Goal: Participate in discussion

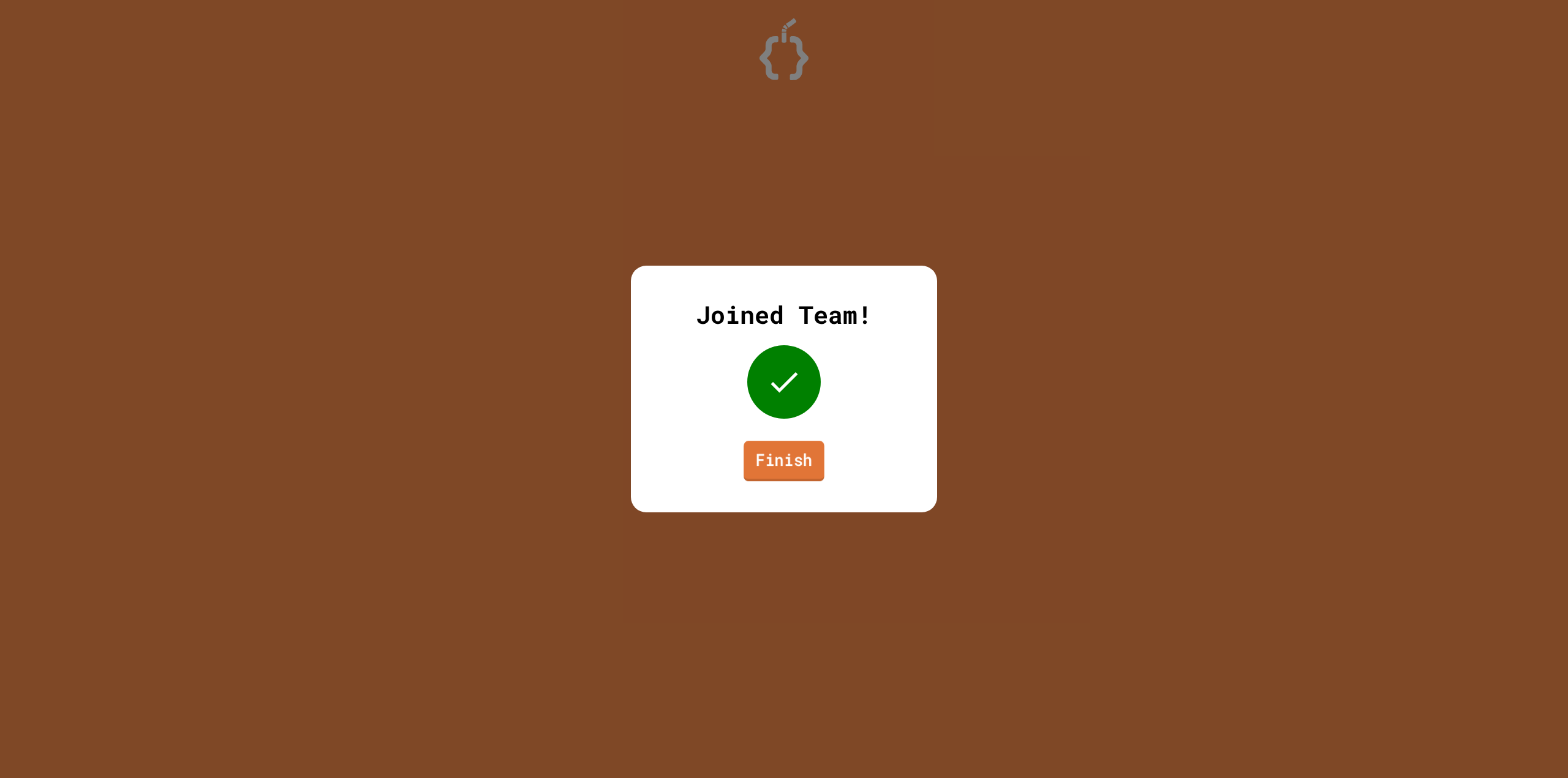
click at [803, 464] on link "Finish" at bounding box center [784, 461] width 81 height 40
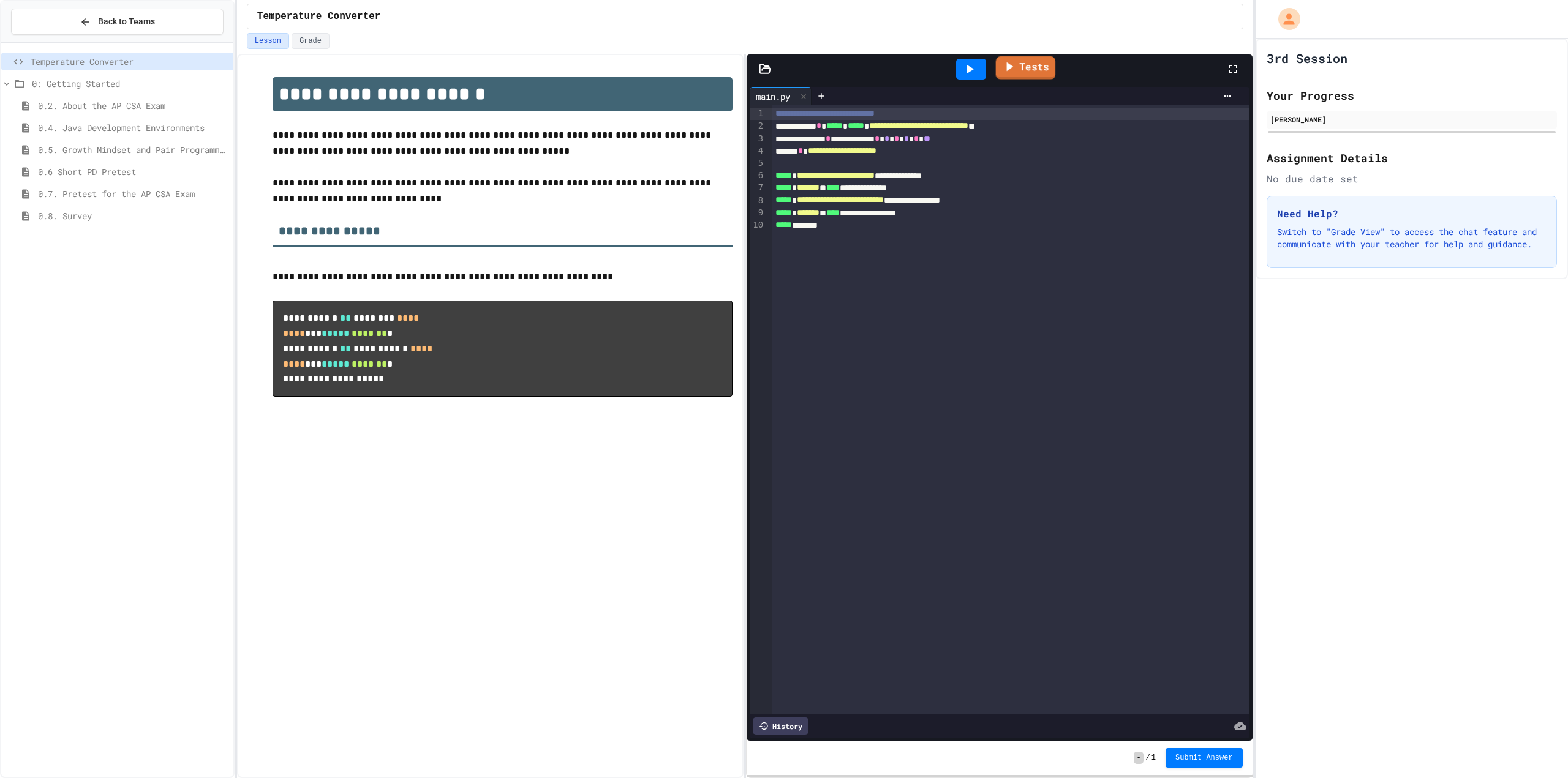
click at [1011, 72] on icon at bounding box center [1009, 66] width 15 height 15
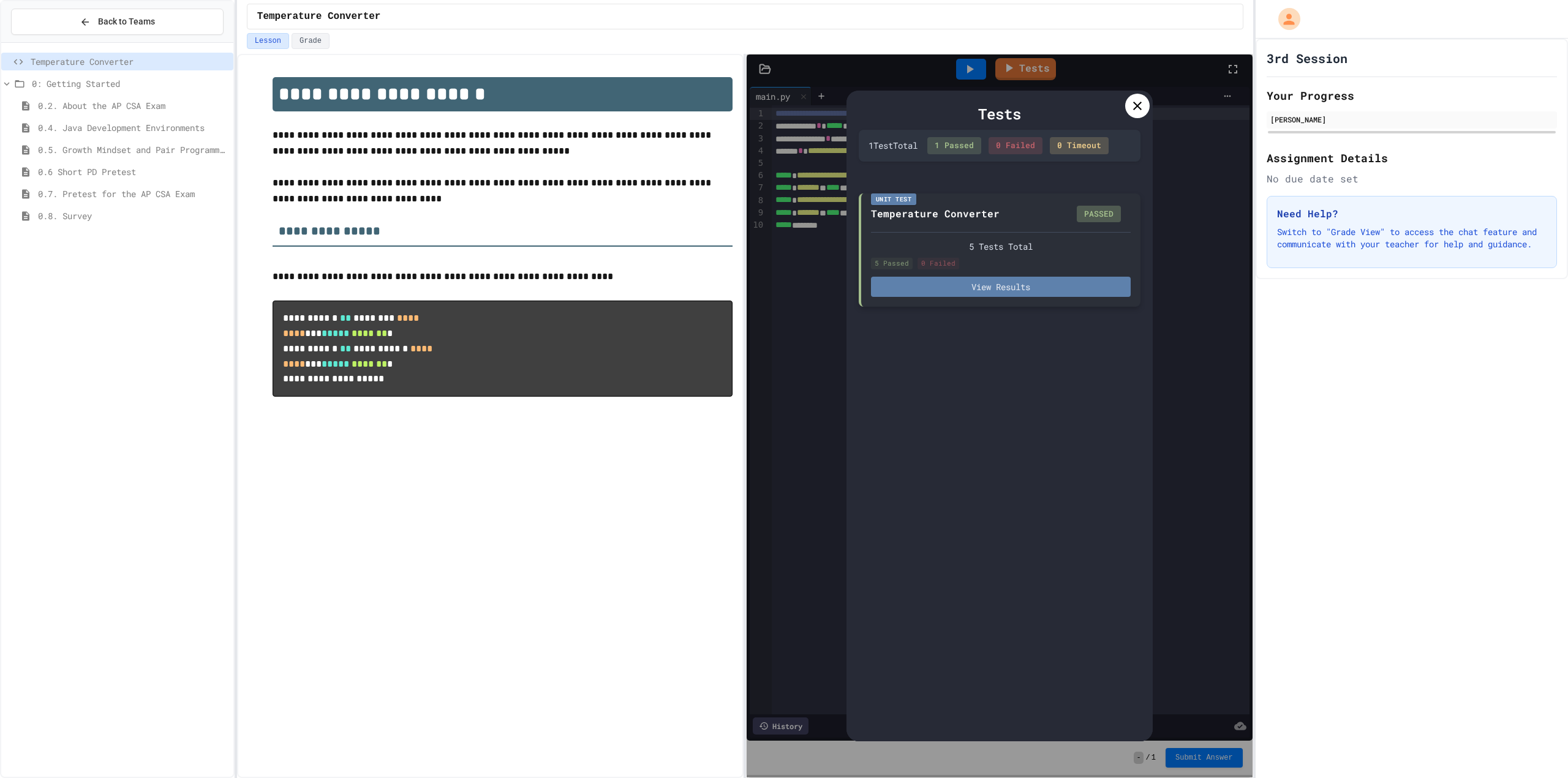
click at [1080, 287] on button "View Results" at bounding box center [1000, 287] width 260 height 20
click at [1132, 111] on icon at bounding box center [1137, 106] width 15 height 15
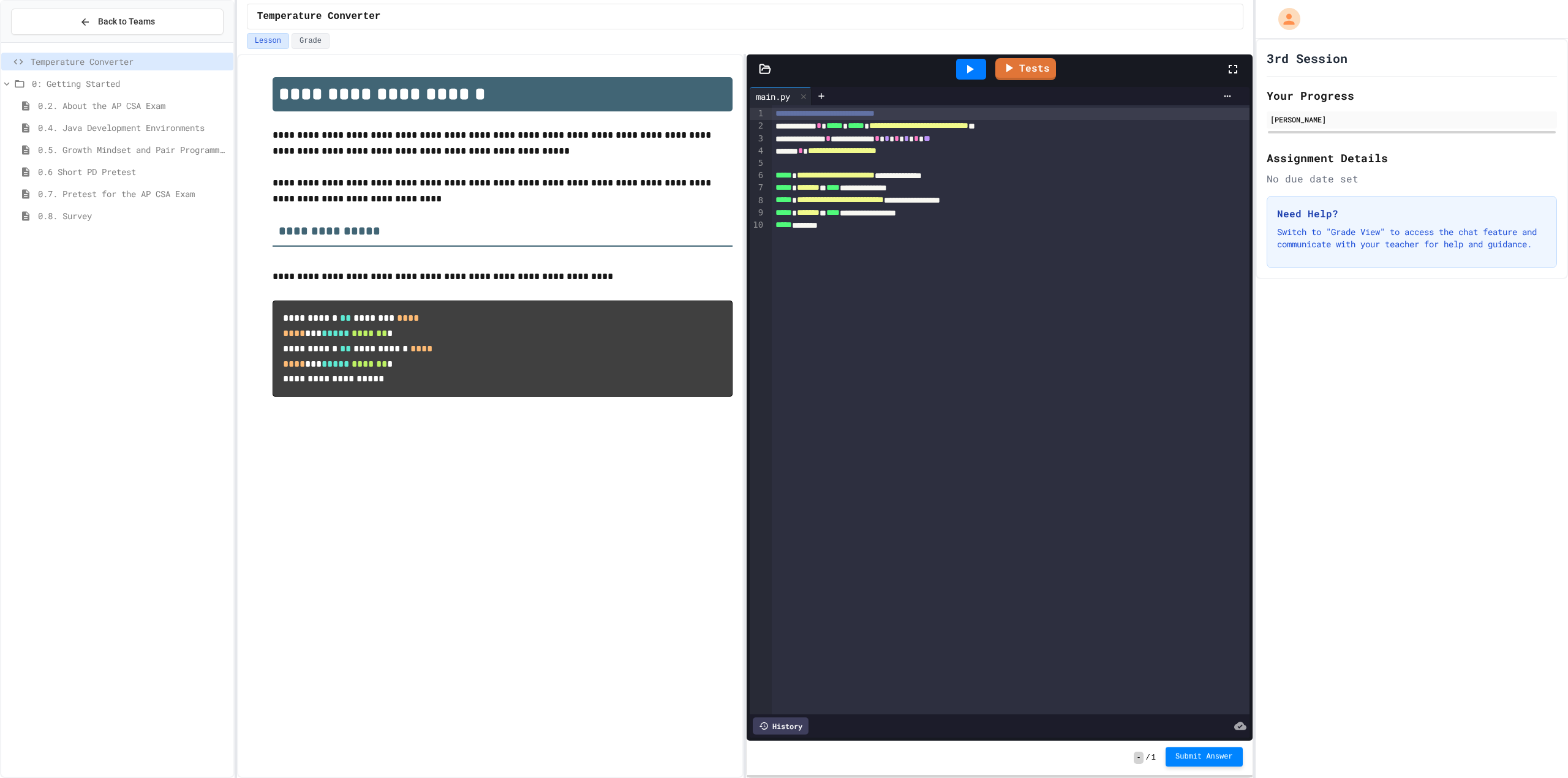
click at [1223, 756] on span "Submit Answer" at bounding box center [1204, 757] width 58 height 10
